Goal: Task Accomplishment & Management: Complete application form

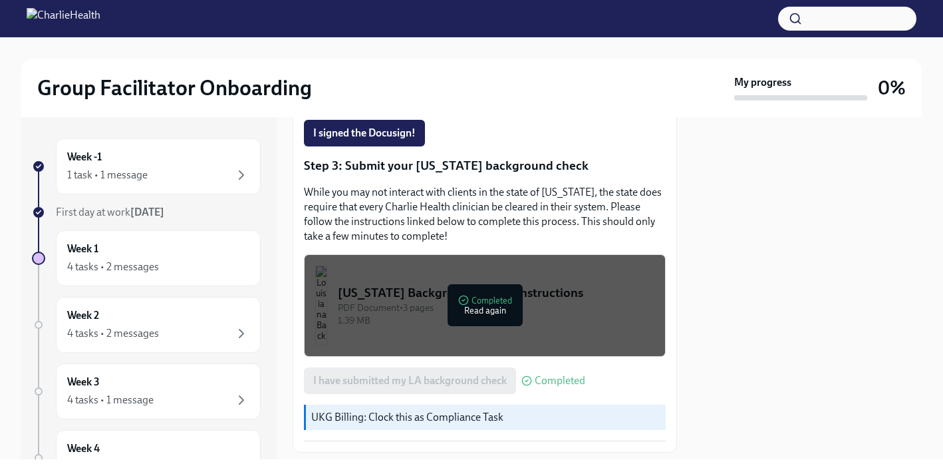
scroll to position [443, 0]
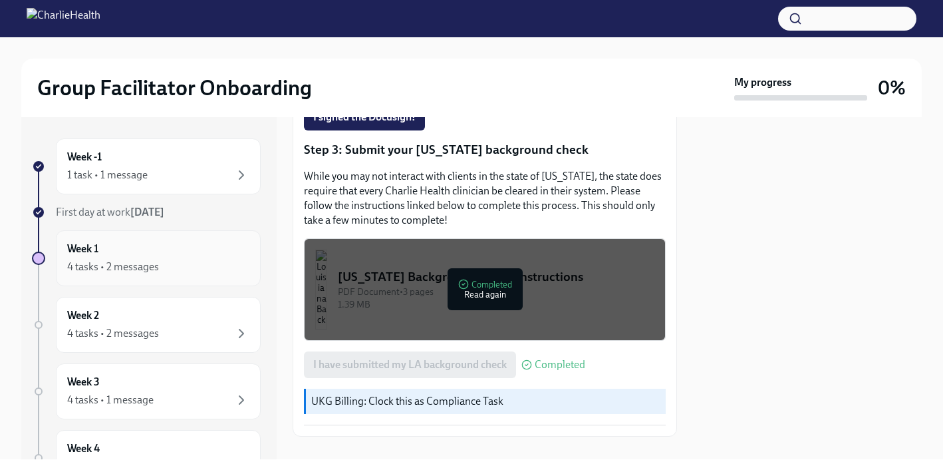
click at [164, 276] on div "Week 1 4 tasks • 2 messages" at bounding box center [158, 258] width 205 height 56
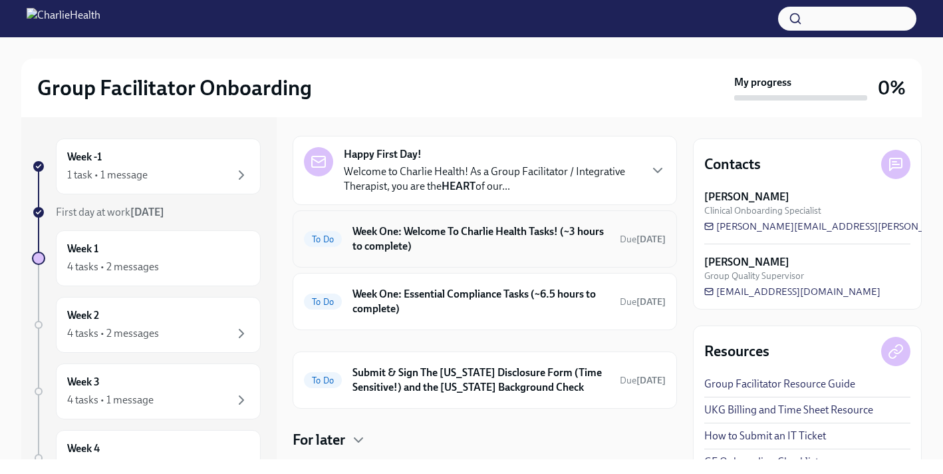
scroll to position [107, 0]
click at [450, 300] on h6 "Week One: Essential Compliance Tasks (~6.5 hours to complete)" at bounding box center [481, 301] width 257 height 29
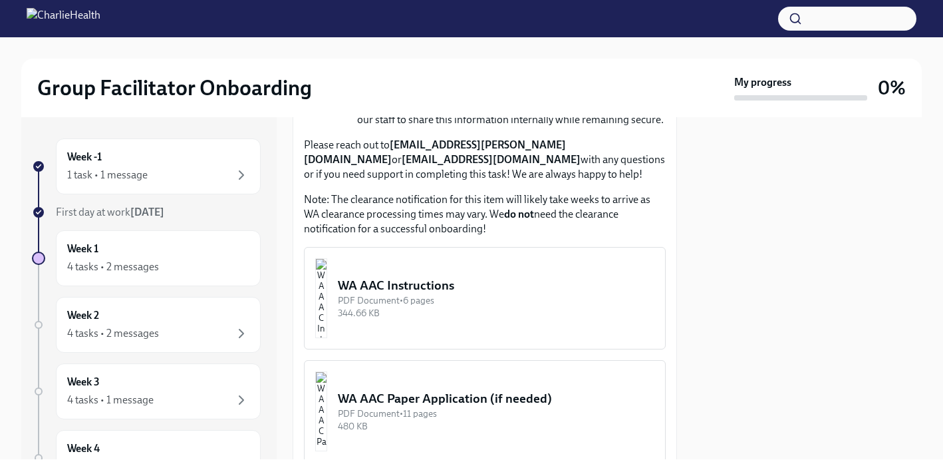
scroll to position [1121, 0]
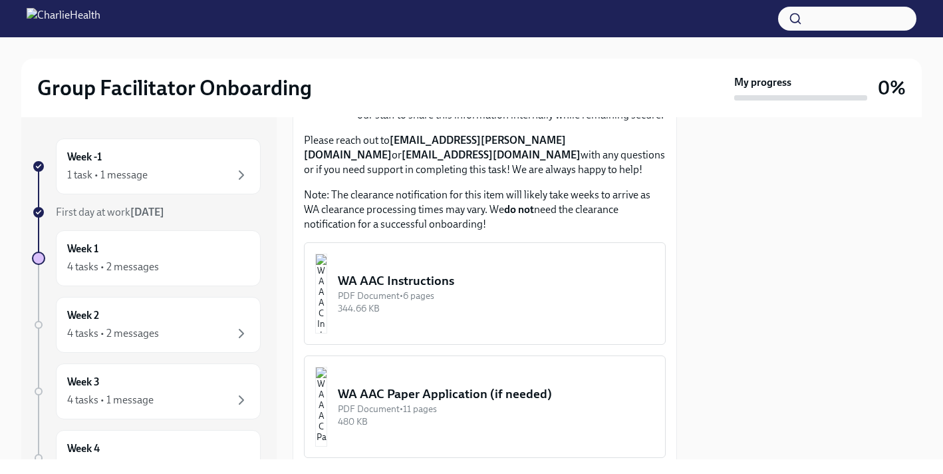
click at [484, 315] on div "344.66 KB" at bounding box center [496, 308] width 317 height 13
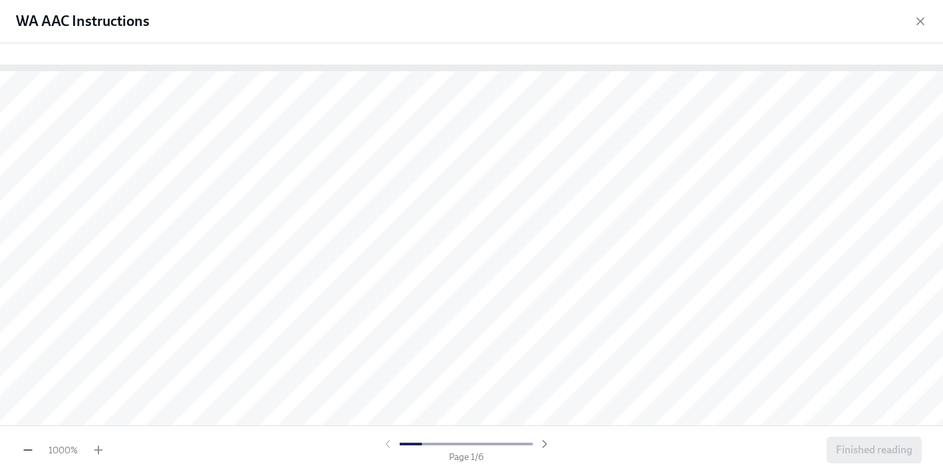
click at [27, 447] on icon "button" at bounding box center [27, 449] width 13 height 13
click at [29, 450] on icon "button" at bounding box center [28, 450] width 8 height 0
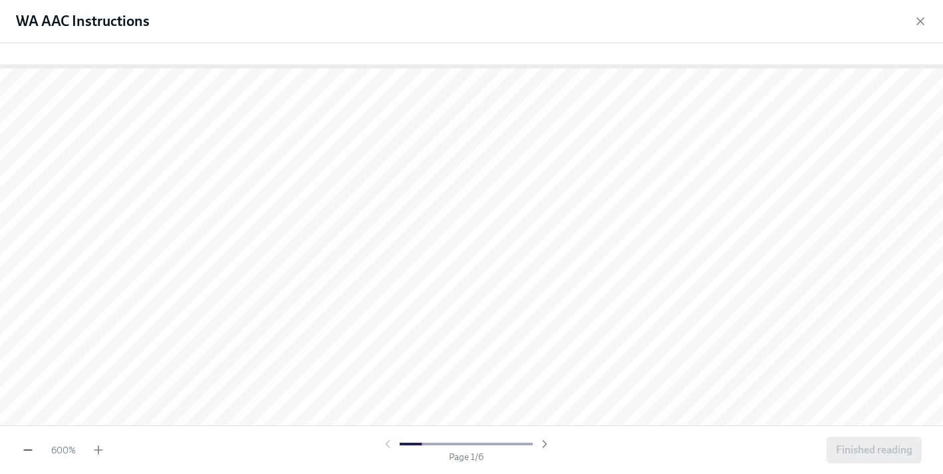
click at [29, 450] on icon "button" at bounding box center [28, 450] width 8 height 0
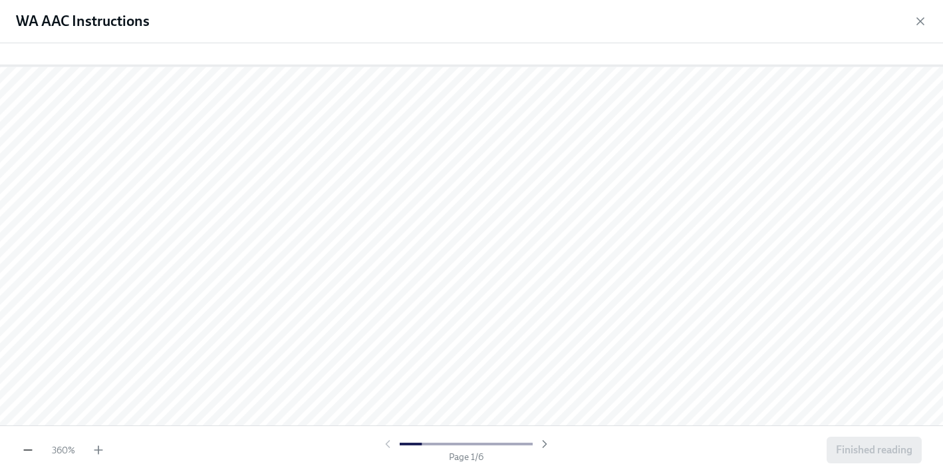
click at [29, 450] on icon "button" at bounding box center [28, 450] width 8 height 0
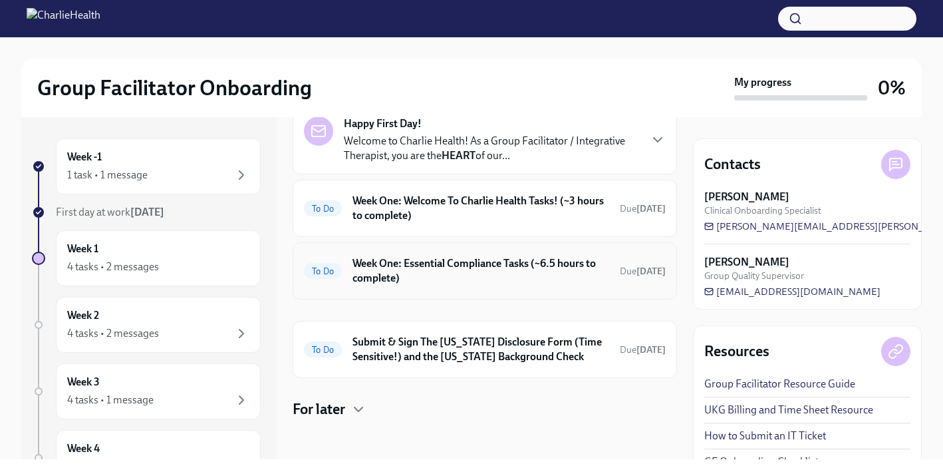
scroll to position [141, 0]
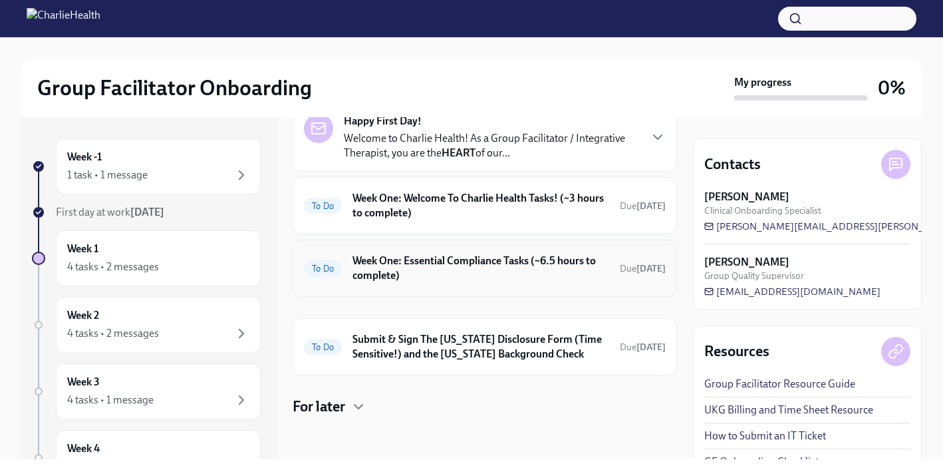
click at [488, 273] on h6 "Week One: Essential Compliance Tasks (~6.5 hours to complete)" at bounding box center [481, 267] width 257 height 29
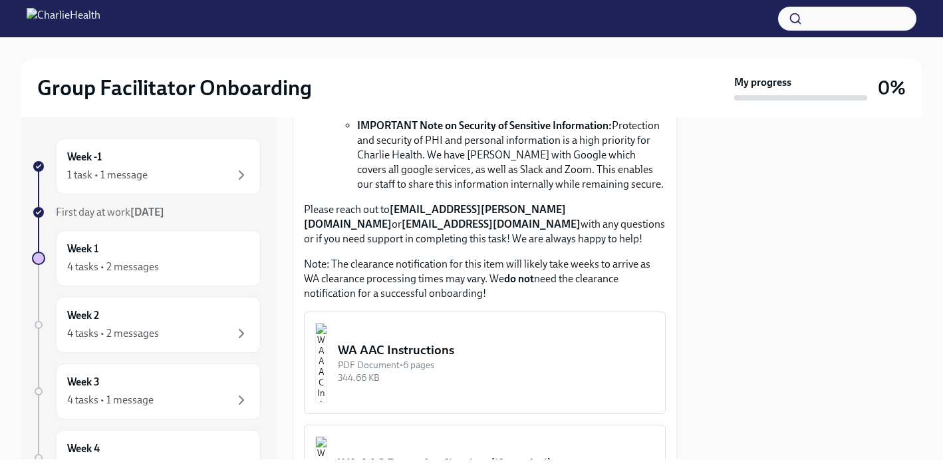
scroll to position [1174, 0]
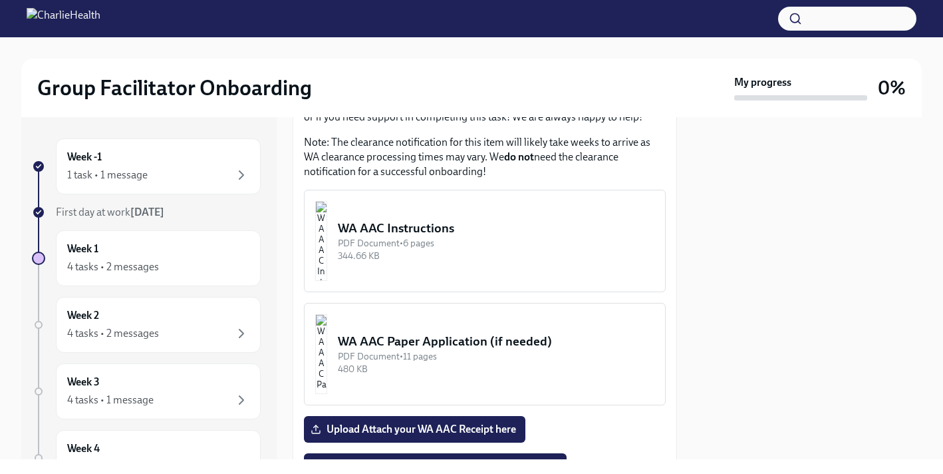
click at [490, 277] on button "WA AAC Instructions PDF Document • 6 pages 344.66 KB" at bounding box center [485, 241] width 362 height 102
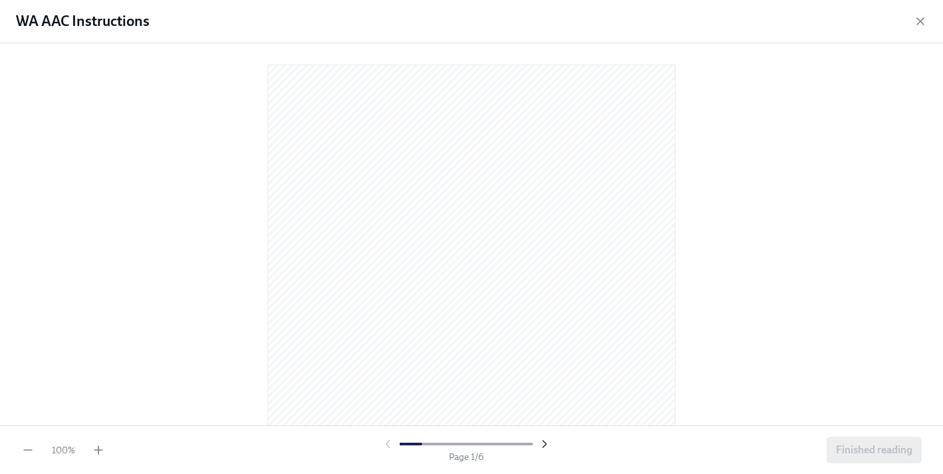
click at [541, 440] on icon "button" at bounding box center [544, 443] width 13 height 13
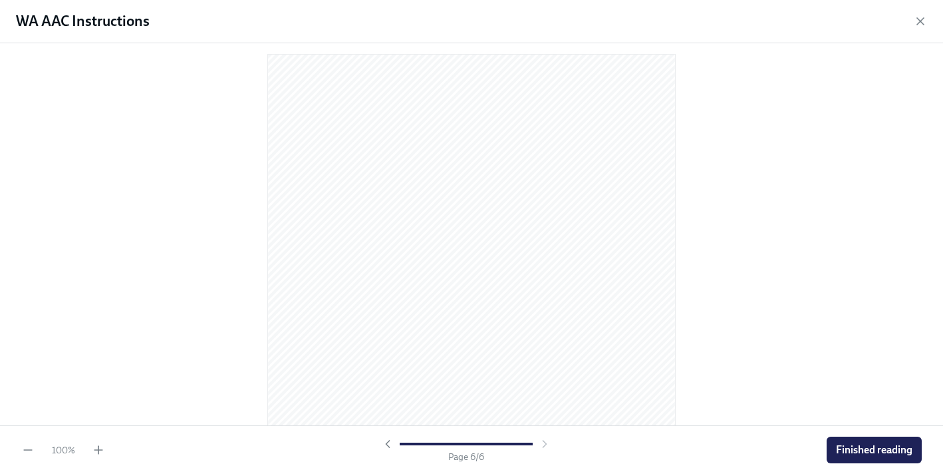
scroll to position [2166, 0]
click at [541, 440] on div at bounding box center [466, 443] width 170 height 13
click at [842, 457] on button "Finished reading" at bounding box center [874, 449] width 95 height 27
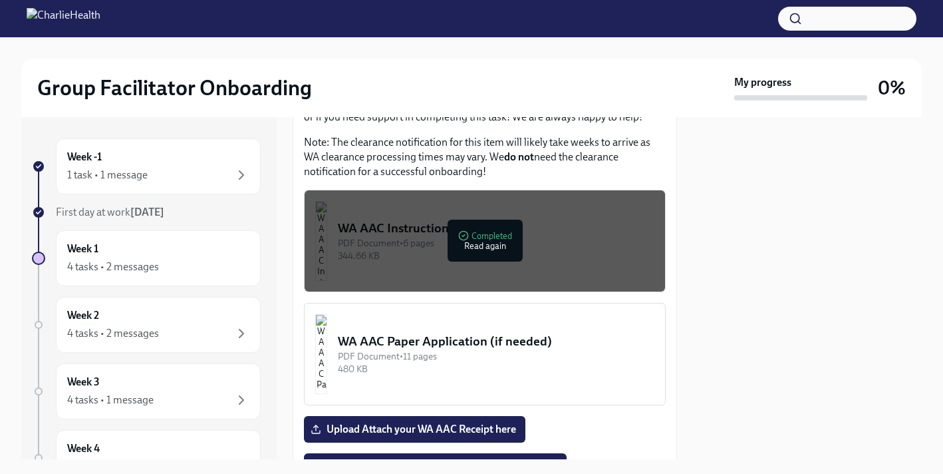
click at [488, 249] on div "PDF Document • 6 pages" at bounding box center [496, 243] width 317 height 13
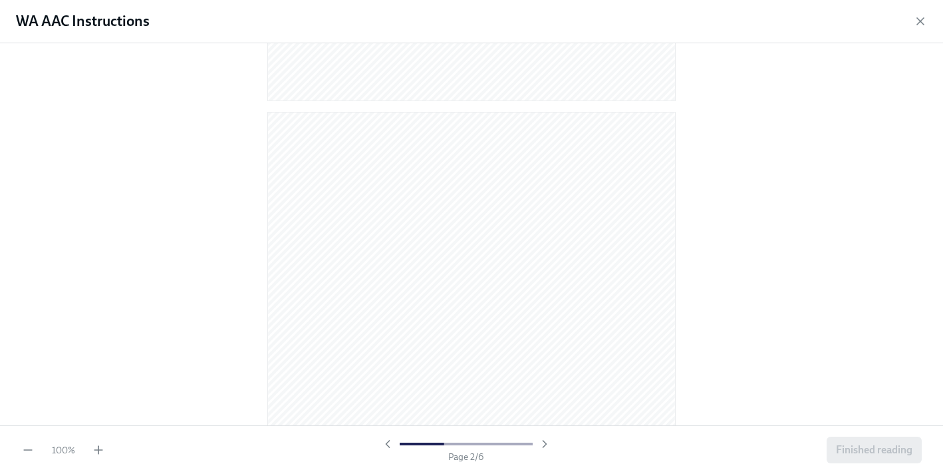
scroll to position [492, 0]
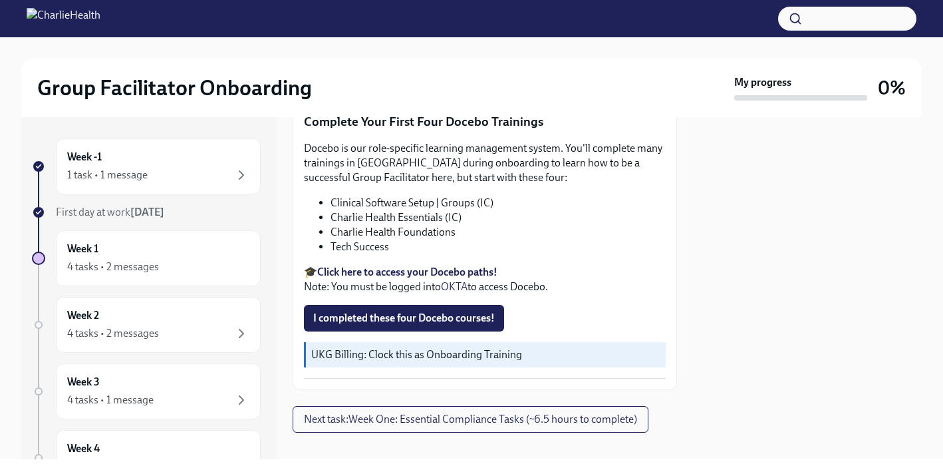
scroll to position [1748, 0]
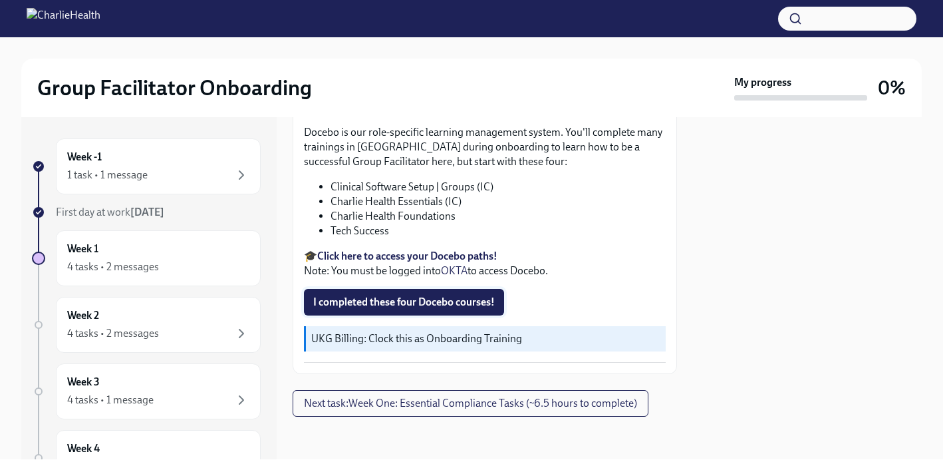
click at [468, 304] on span "I completed these four Docebo courses!" at bounding box center [404, 301] width 182 height 13
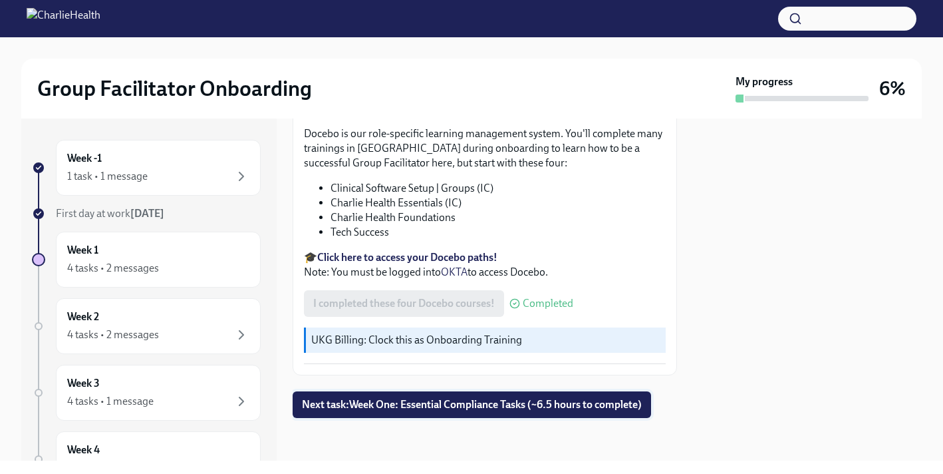
click at [526, 406] on span "Next task : Week One: Essential Compliance Tasks (~6.5 hours to complete)" at bounding box center [472, 404] width 340 height 13
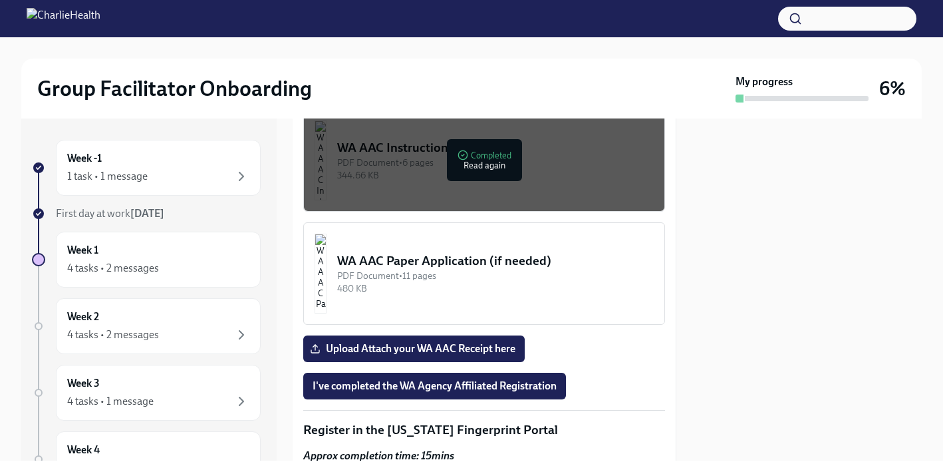
scroll to position [1260, 1]
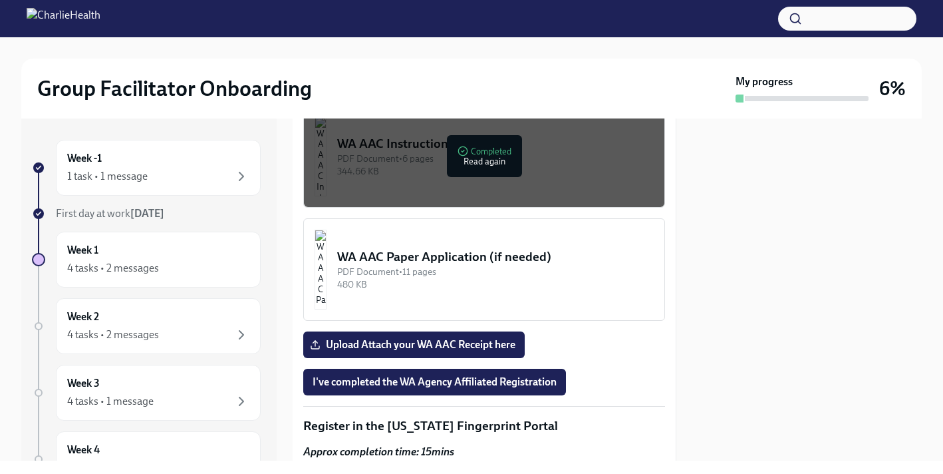
click at [460, 291] on div "480 KB" at bounding box center [495, 284] width 317 height 13
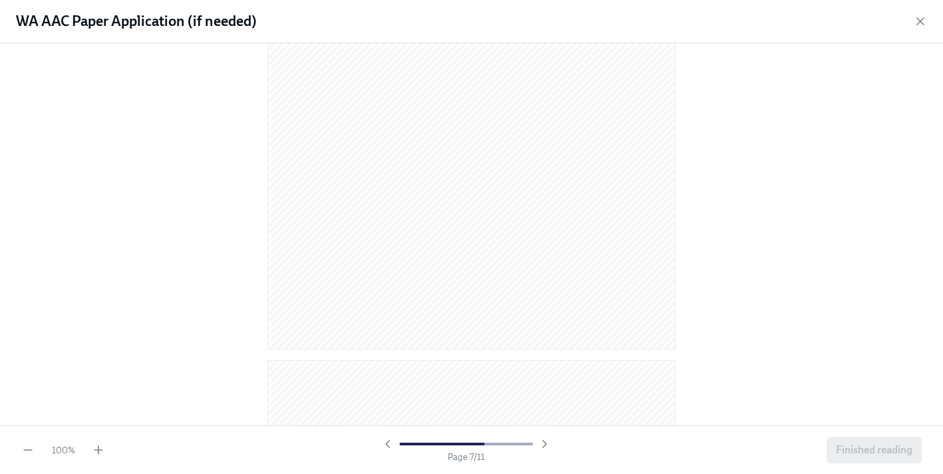
scroll to position [0, 0]
click at [531, 442] on div at bounding box center [466, 443] width 133 height 3
click at [873, 449] on span "Finished reading" at bounding box center [874, 449] width 76 height 13
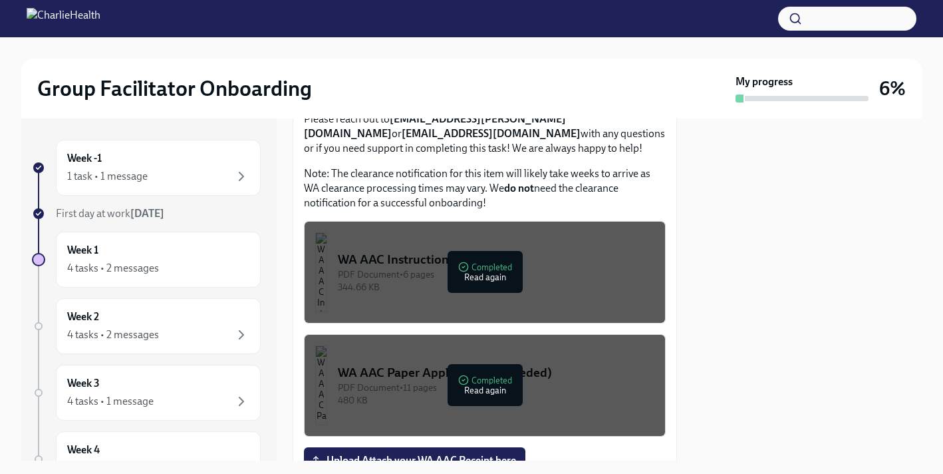
scroll to position [1159, 0]
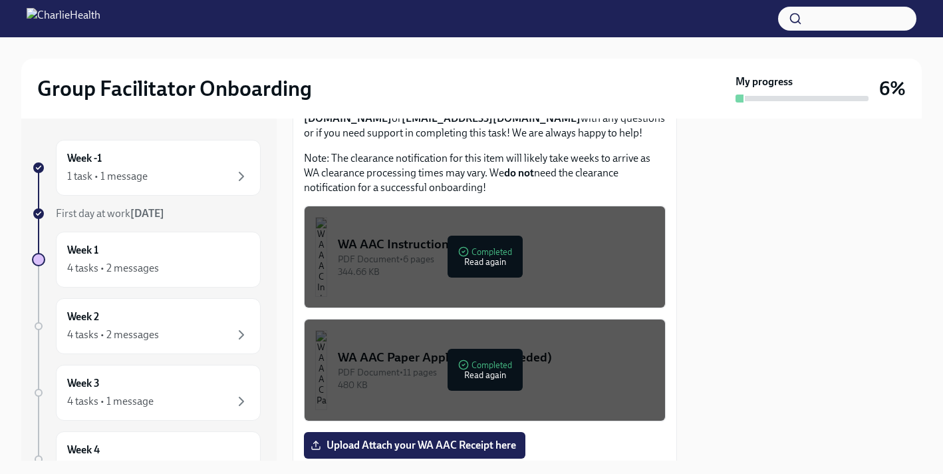
click at [533, 265] on div "PDF Document • 6 pages" at bounding box center [496, 259] width 317 height 13
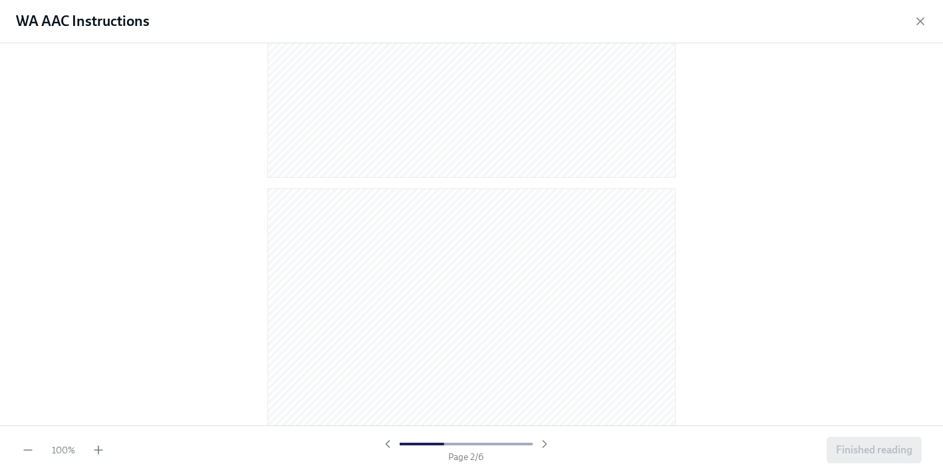
scroll to position [422, 0]
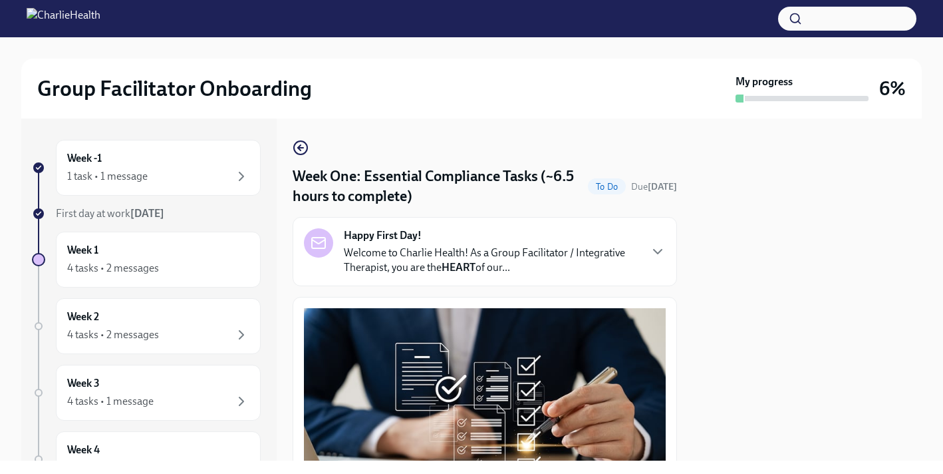
click at [521, 272] on p "Welcome to Charlie Health! As a Group Facilitator / Integrative Therapist, you …" at bounding box center [491, 259] width 295 height 29
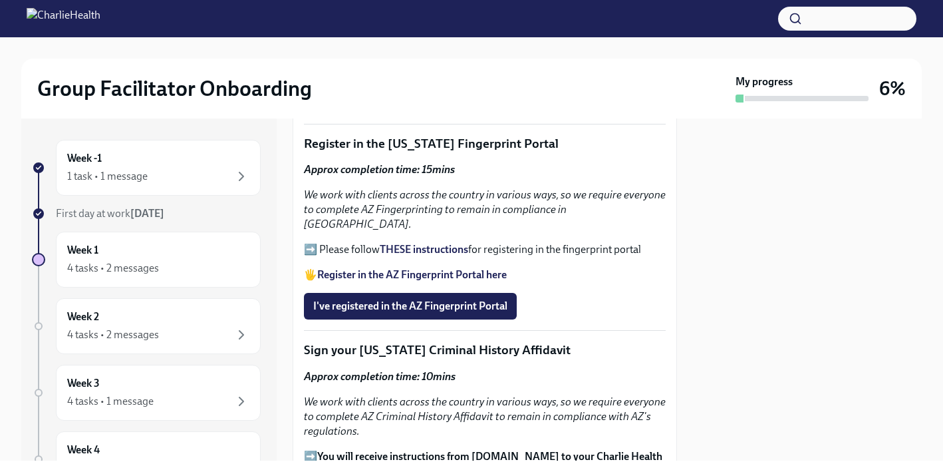
scroll to position [2061, 0]
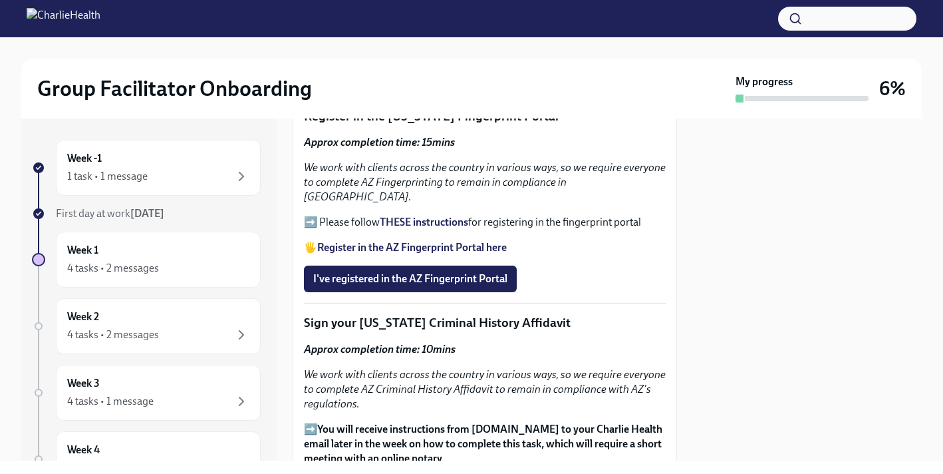
click at [452, 253] on strong "Register in the AZ Fingerprint Portal here" at bounding box center [412, 247] width 190 height 13
click at [426, 228] on strong "THESE instructions" at bounding box center [424, 222] width 88 height 13
click at [412, 228] on strong "THESE instructions" at bounding box center [424, 222] width 88 height 13
click at [452, 285] on span "I've registered in the AZ Fingerprint Portal" at bounding box center [410, 278] width 194 height 13
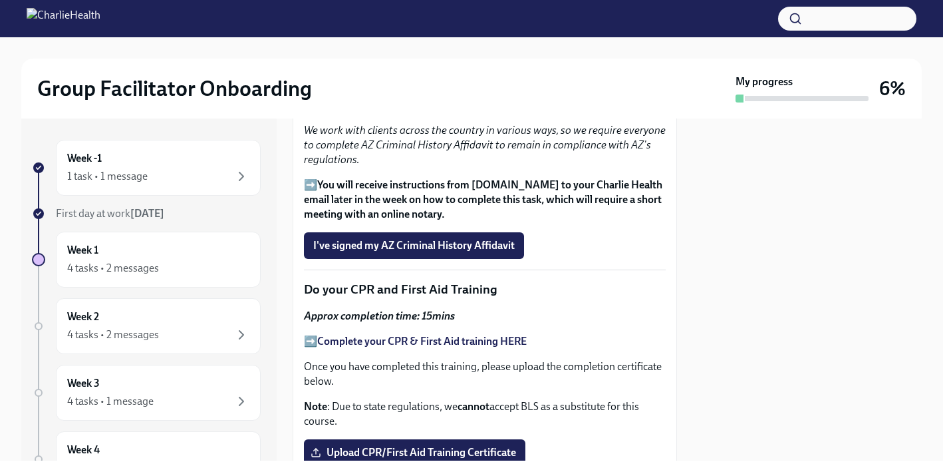
scroll to position [2311, 0]
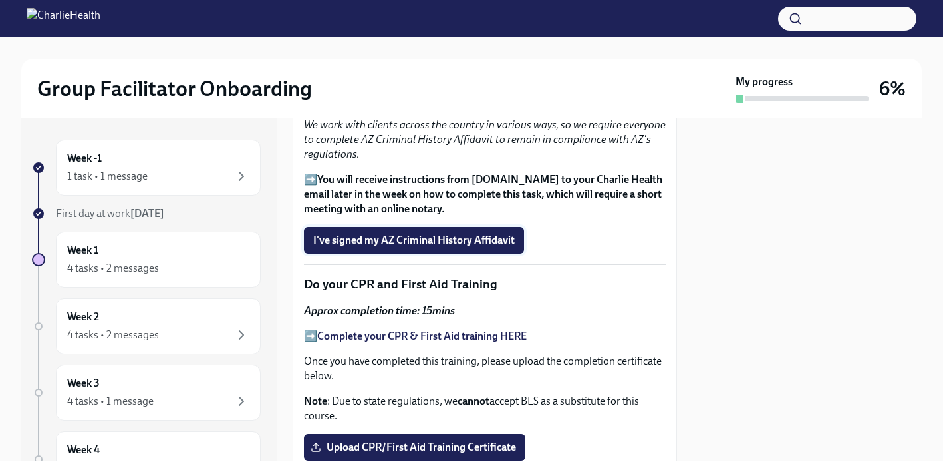
click at [461, 247] on span "I've signed my AZ Criminal History Affidavit" at bounding box center [414, 239] width 202 height 13
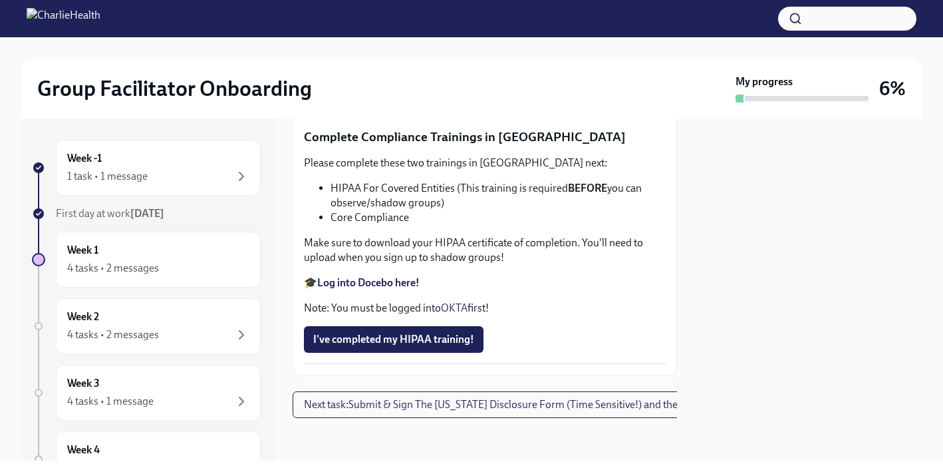
scroll to position [3860, 0]
click at [462, 343] on span "I've completed my HIPAA training!" at bounding box center [393, 339] width 161 height 13
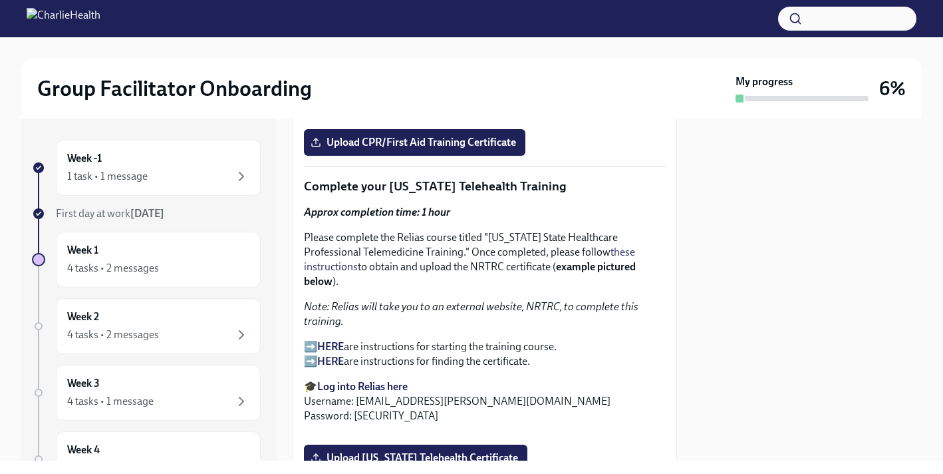
scroll to position [2590, 0]
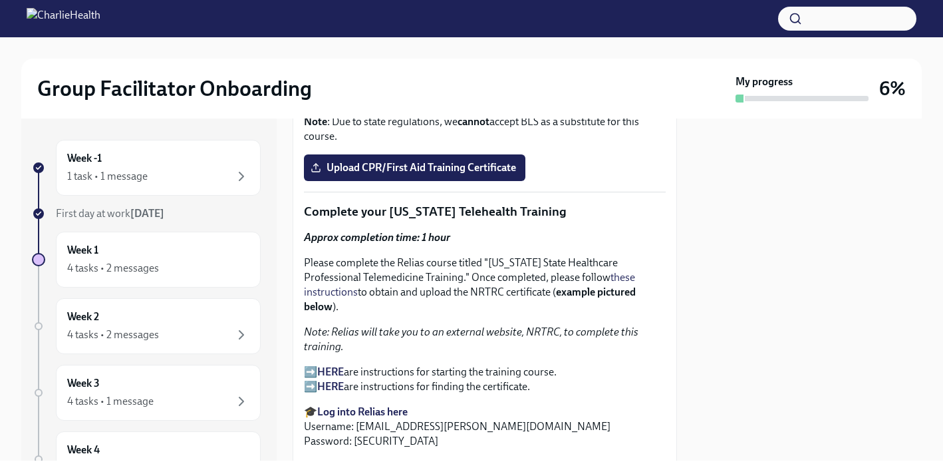
click at [444, 63] on strong "Complete your CPR & First Aid training HERE" at bounding box center [422, 56] width 210 height 13
click at [420, 174] on span "Upload CPR/First Aid Training Certificate" at bounding box center [414, 167] width 203 height 13
click at [0, 0] on input "Upload CPR/First Aid Training Certificate" at bounding box center [0, 0] width 0 height 0
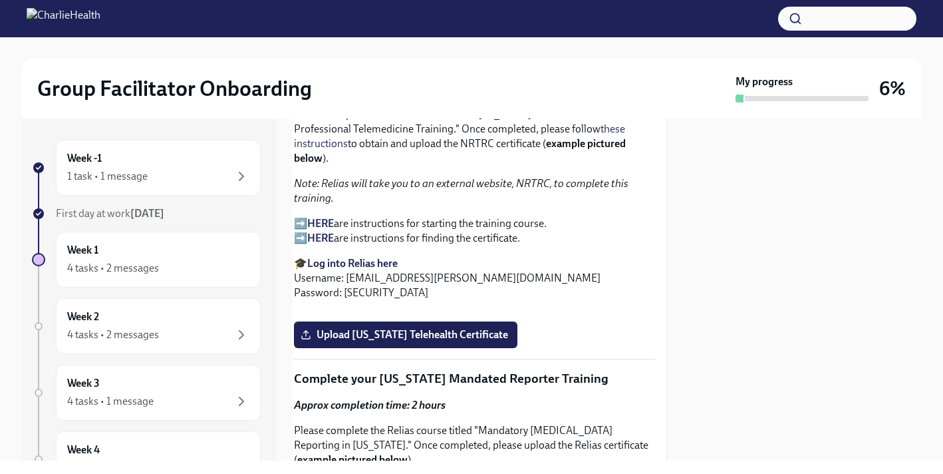
scroll to position [2724, 10]
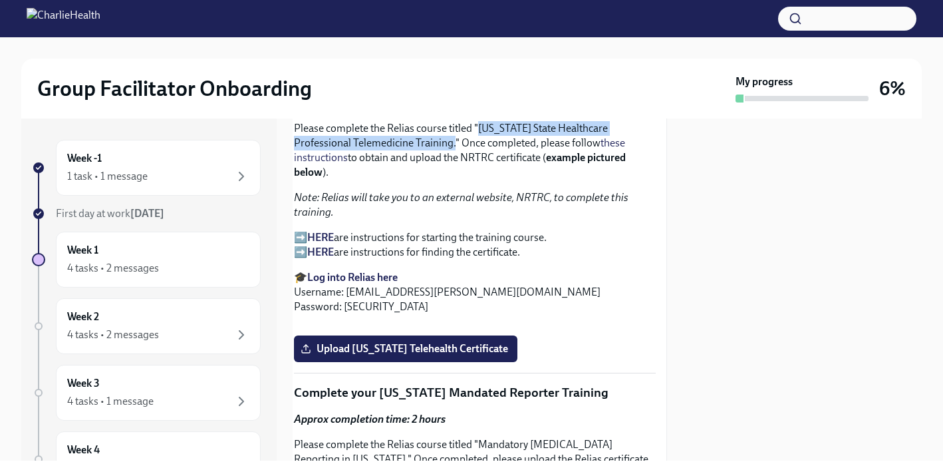
drag, startPoint x: 480, startPoint y: 238, endPoint x: 454, endPoint y: 255, distance: 30.3
click at [454, 180] on p "Please complete the Relias course titled "[US_STATE] State Healthcare Professio…" at bounding box center [475, 150] width 362 height 59
copy p "[US_STATE] State Healthcare Professional Telemedicine Training."
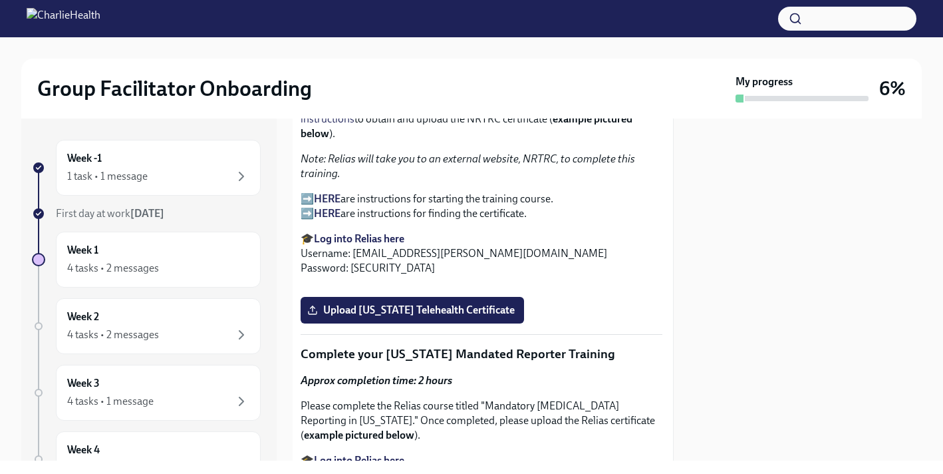
scroll to position [2768, 3]
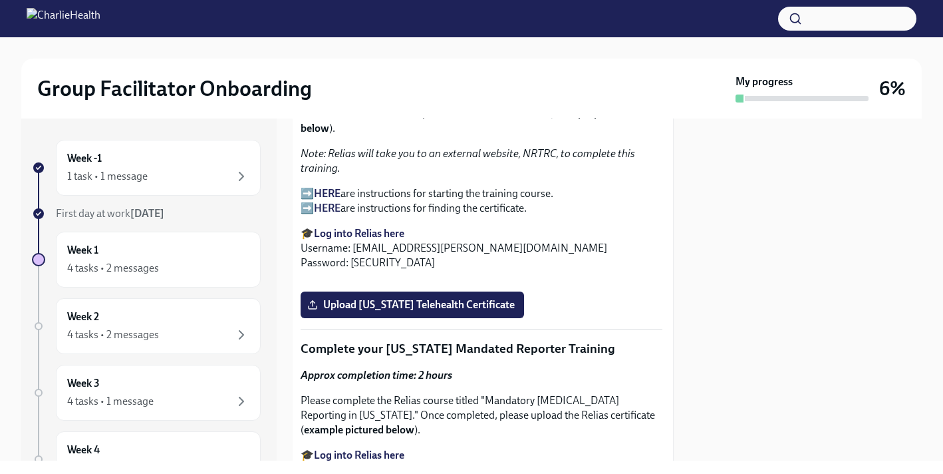
click at [315, 200] on strong "HERE" at bounding box center [327, 193] width 27 height 13
